Goal: Task Accomplishment & Management: Manage account settings

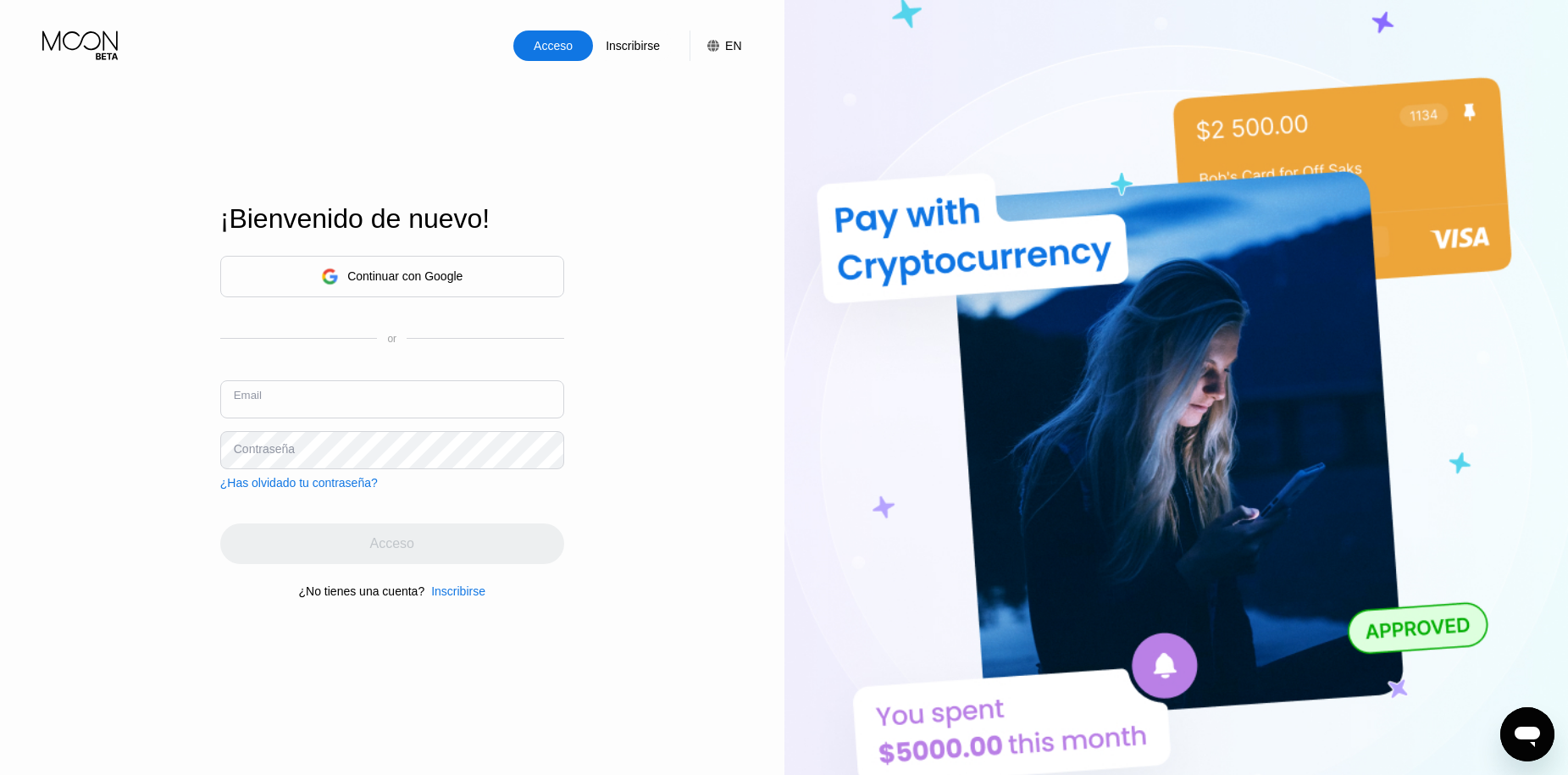
click at [334, 408] on input "text" at bounding box center [391, 399] width 344 height 38
click at [289, 282] on div "Continuar con Google" at bounding box center [391, 276] width 344 height 42
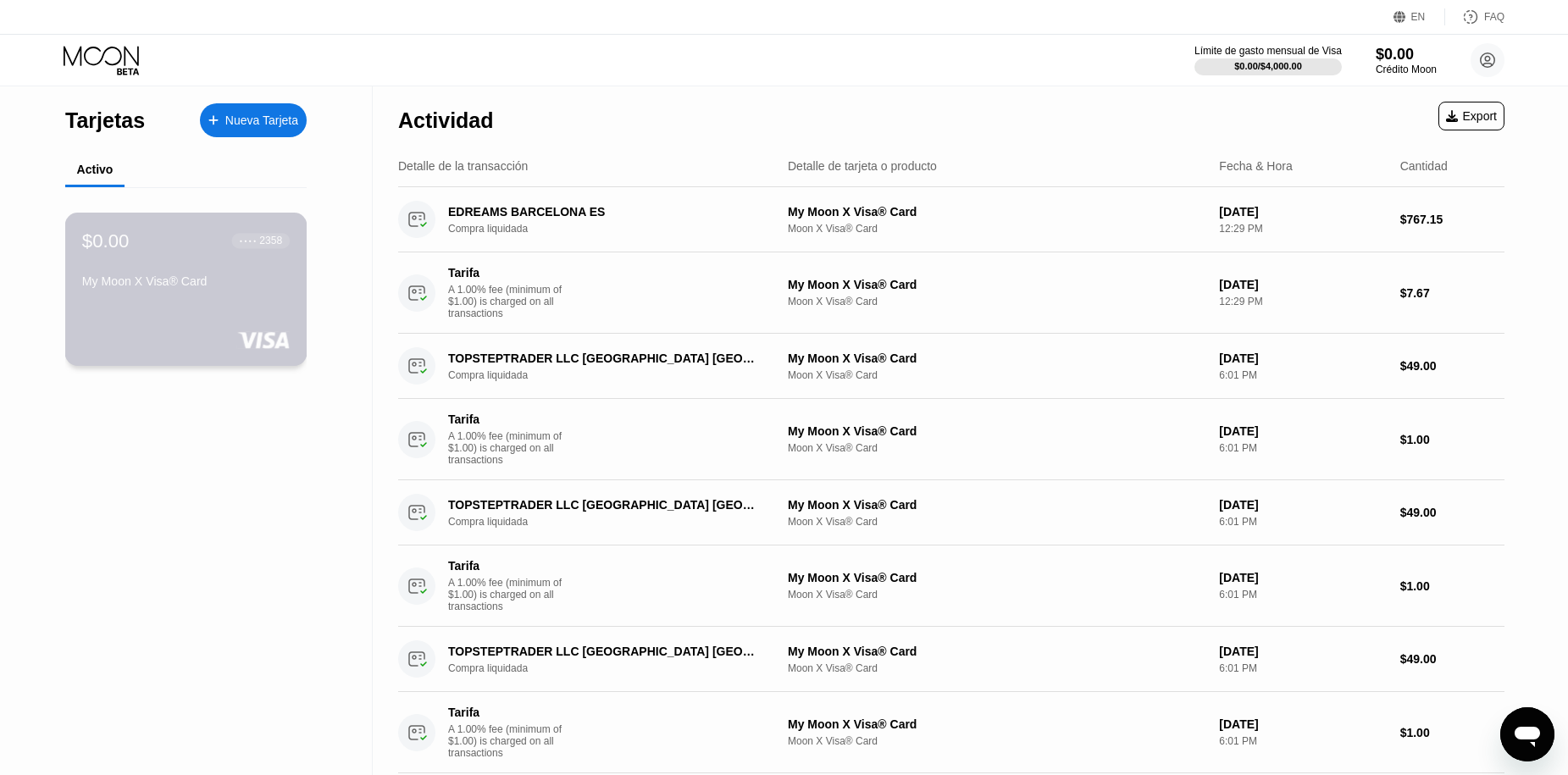
click at [230, 272] on div "$0.00 ● ● ● ● 2358 My Moon X Visa® Card" at bounding box center [186, 261] width 207 height 65
